Goal: Information Seeking & Learning: Learn about a topic

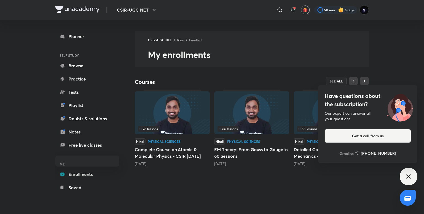
click at [410, 182] on div "Have questions about the subscription? Our expert can answer all your questions…" at bounding box center [409, 177] width 18 height 18
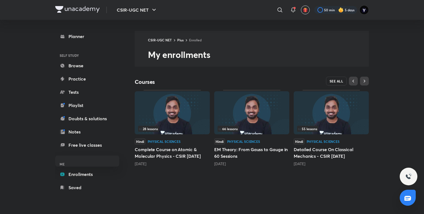
click at [335, 81] on span "SEE ALL" at bounding box center [337, 81] width 14 height 4
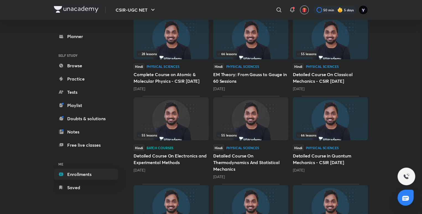
scroll to position [75, 0]
click at [161, 162] on h5 "Detailed Course On Electronics and Experimental Methods" at bounding box center [170, 158] width 75 height 13
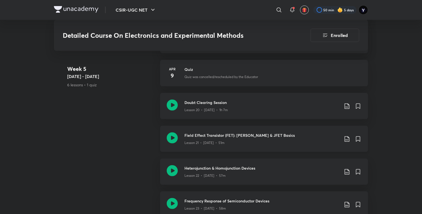
scroll to position [1106, 0]
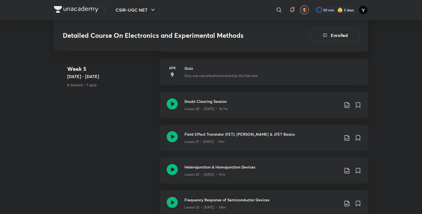
click at [292, 139] on div "Lesson 21 • [DATE] • 51m" at bounding box center [261, 140] width 155 height 7
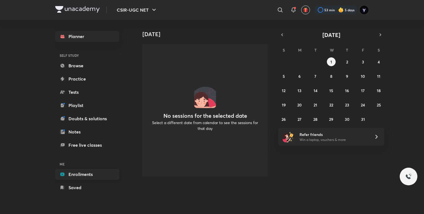
click at [85, 170] on link "Enrollments" at bounding box center [87, 174] width 64 height 11
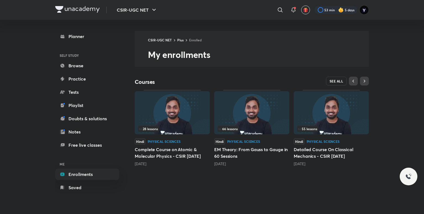
click at [335, 79] on span "SEE ALL" at bounding box center [337, 81] width 14 height 4
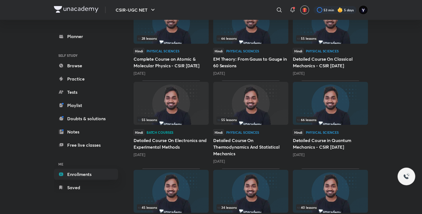
scroll to position [101, 0]
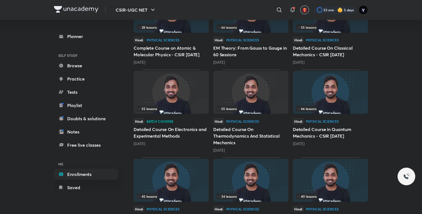
click at [175, 136] on h5 "Detailed Course On Electronics and Experimental Methods" at bounding box center [170, 132] width 75 height 13
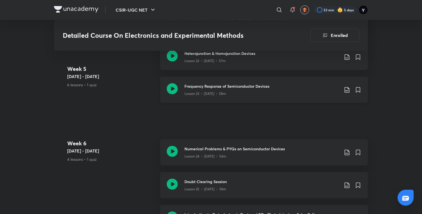
scroll to position [1222, 0]
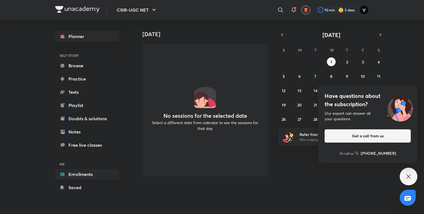
click at [98, 171] on link "Enrollments" at bounding box center [87, 174] width 64 height 11
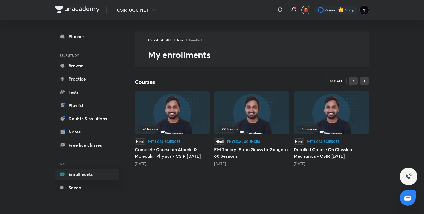
click at [338, 82] on span "SEE ALL" at bounding box center [337, 81] width 14 height 4
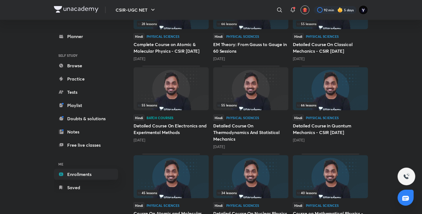
scroll to position [109, 0]
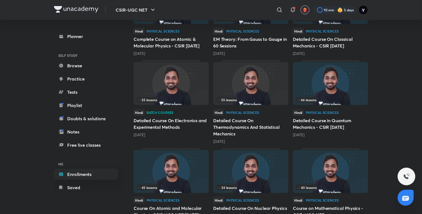
click at [170, 121] on h5 "Detailed Course On Electronics and Experimental Methods" at bounding box center [170, 123] width 75 height 13
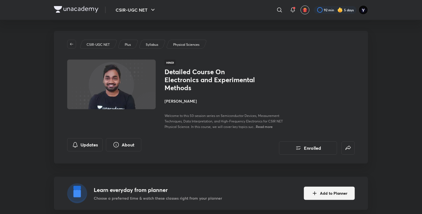
click at [180, 101] on h4 "[PERSON_NAME]" at bounding box center [226, 101] width 124 height 6
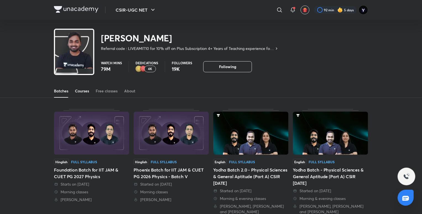
click at [83, 93] on div "Courses" at bounding box center [82, 91] width 14 height 6
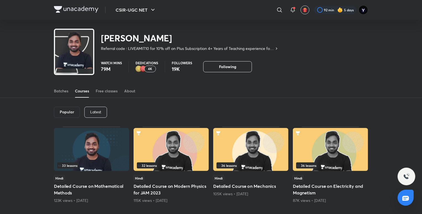
click at [95, 112] on p "Latest" at bounding box center [95, 112] width 11 height 4
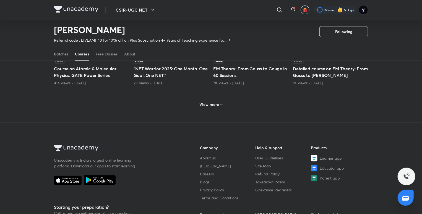
scroll to position [291, 0]
click at [211, 107] on div "View more" at bounding box center [210, 104] width 27 height 9
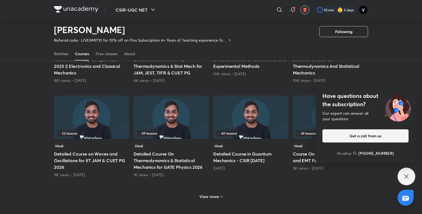
scroll to position [479, 0]
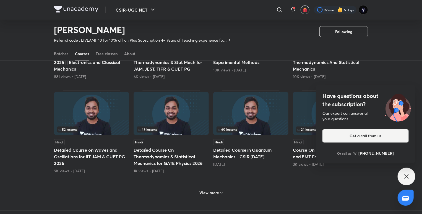
click at [403, 175] on icon at bounding box center [406, 176] width 7 height 7
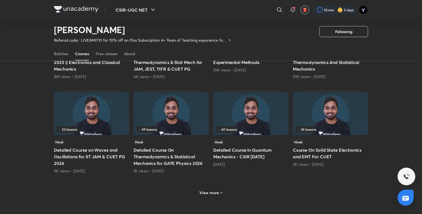
click at [222, 191] on icon at bounding box center [221, 193] width 4 height 4
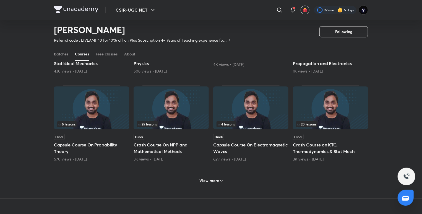
scroll to position [756, 0]
click at [212, 176] on div "View more" at bounding box center [210, 180] width 27 height 9
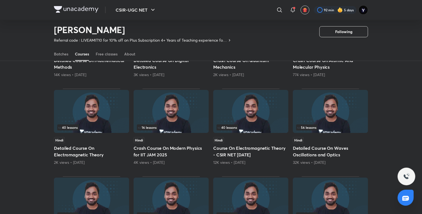
scroll to position [944, 0]
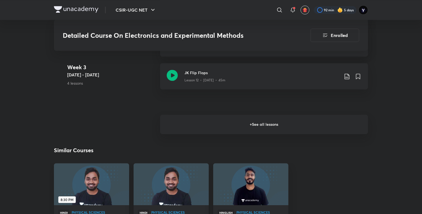
scroll to position [787, 0]
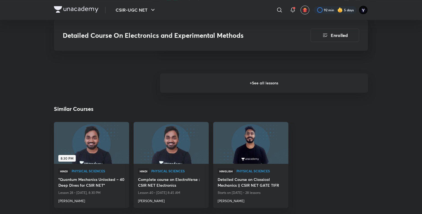
click at [250, 86] on h6 "+ See all lessons" at bounding box center [264, 82] width 208 height 19
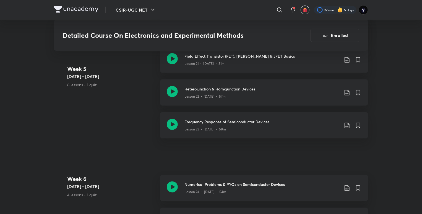
scroll to position [1184, 0]
click at [272, 95] on div "Lesson 22 • Apr 12 • 57m" at bounding box center [261, 95] width 155 height 7
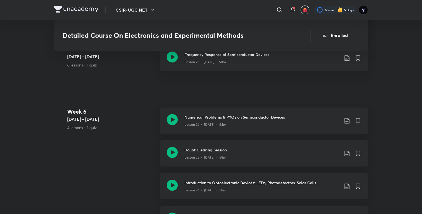
scroll to position [1255, 0]
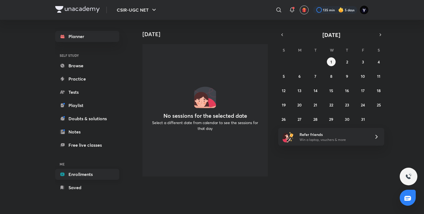
click at [98, 175] on link "Enrollments" at bounding box center [87, 174] width 64 height 11
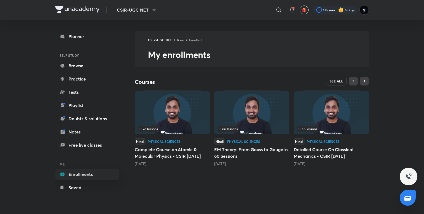
click at [331, 80] on span "SEE ALL" at bounding box center [337, 81] width 14 height 4
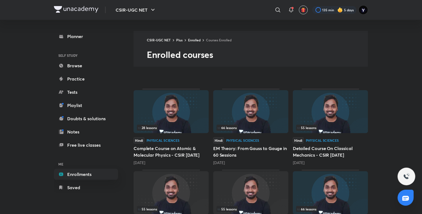
scroll to position [57, 0]
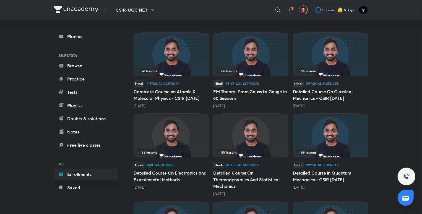
click at [277, 92] on h5 "EM Theory: From Gauss to Gauge in 60 Sessions" at bounding box center [250, 94] width 75 height 13
